Goal: Transaction & Acquisition: Obtain resource

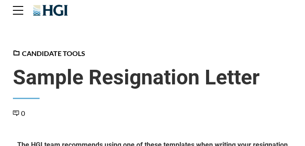
click at [185, 96] on span "Sample Resignation Letter" at bounding box center [152, 82] width 279 height 34
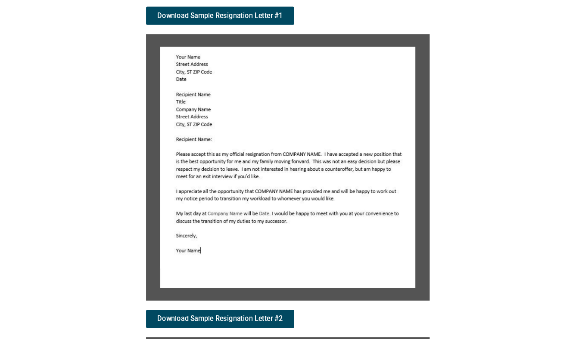
scroll to position [186, 0]
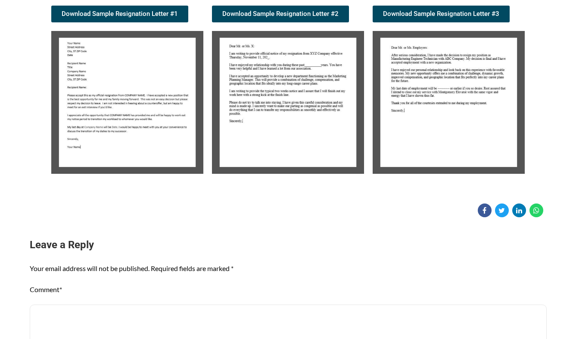
click at [270, 103] on img at bounding box center [288, 102] width 152 height 143
click at [272, 98] on img at bounding box center [288, 102] width 152 height 143
click at [278, 11] on span "Download Sample Resignation Letter #2" at bounding box center [280, 14] width 116 height 6
click at [457, 11] on span "Download Sample Resignation Letter #3" at bounding box center [441, 14] width 116 height 6
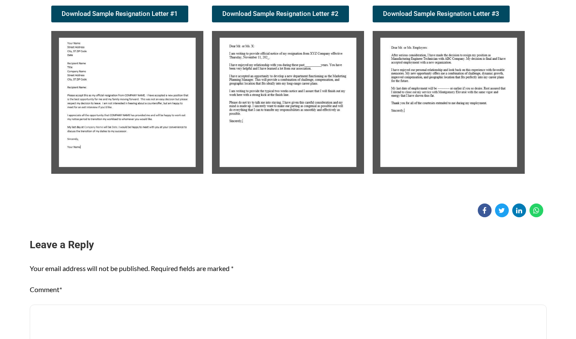
click at [400, 59] on img at bounding box center [449, 102] width 152 height 143
click at [426, 13] on span "Download Sample Resignation Letter #3" at bounding box center [441, 14] width 116 height 6
